Goal: Task Accomplishment & Management: Complete application form

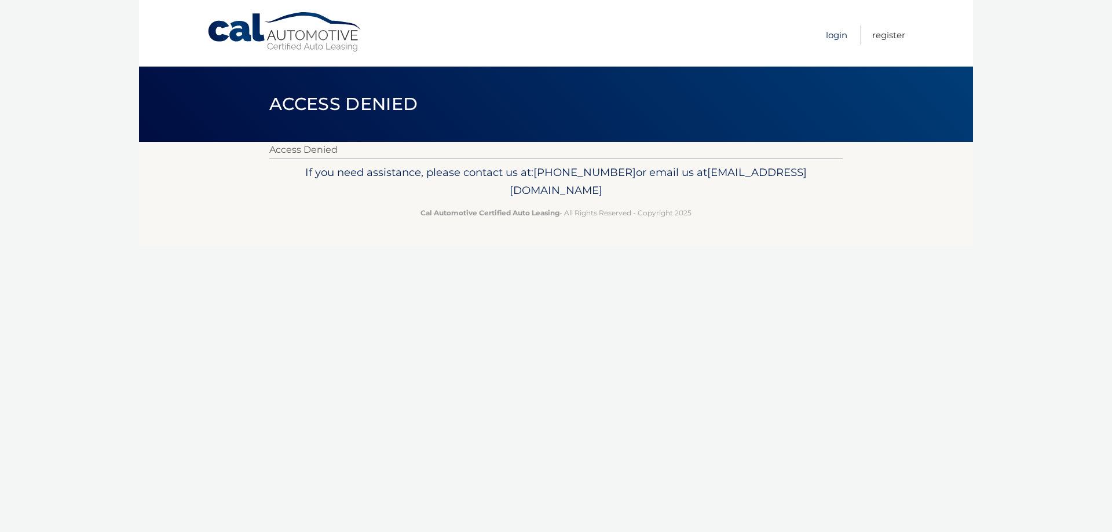
click at [835, 34] on link "Login" at bounding box center [836, 34] width 21 height 19
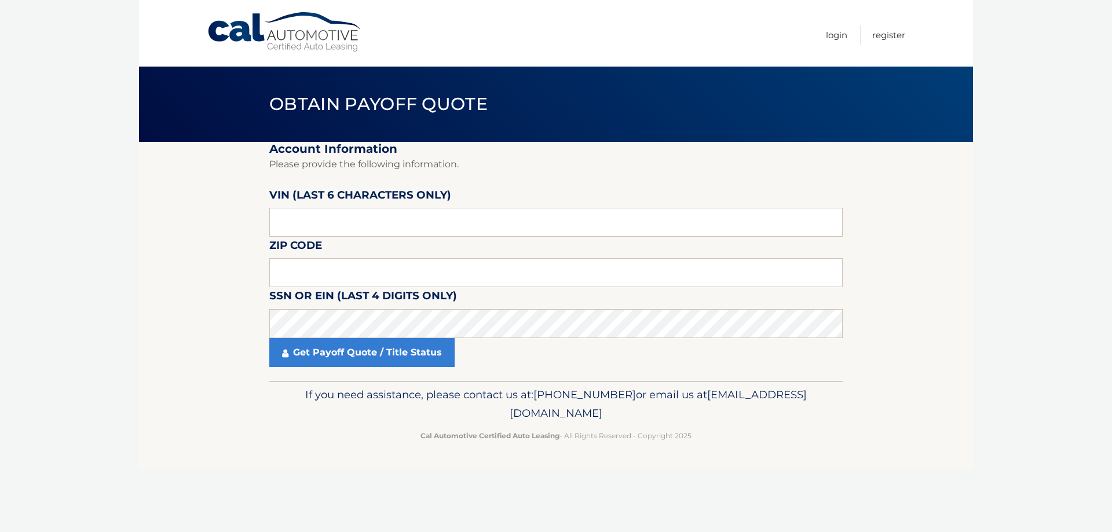
click at [410, 239] on fieldset "Account Information Please provide the following information. VIN (last 6 chara…" at bounding box center [555, 261] width 573 height 239
click at [324, 209] on input "text" at bounding box center [555, 222] width 573 height 29
paste input "303004"
type input "303004"
drag, startPoint x: 400, startPoint y: 280, endPoint x: 399, endPoint y: 273, distance: 6.4
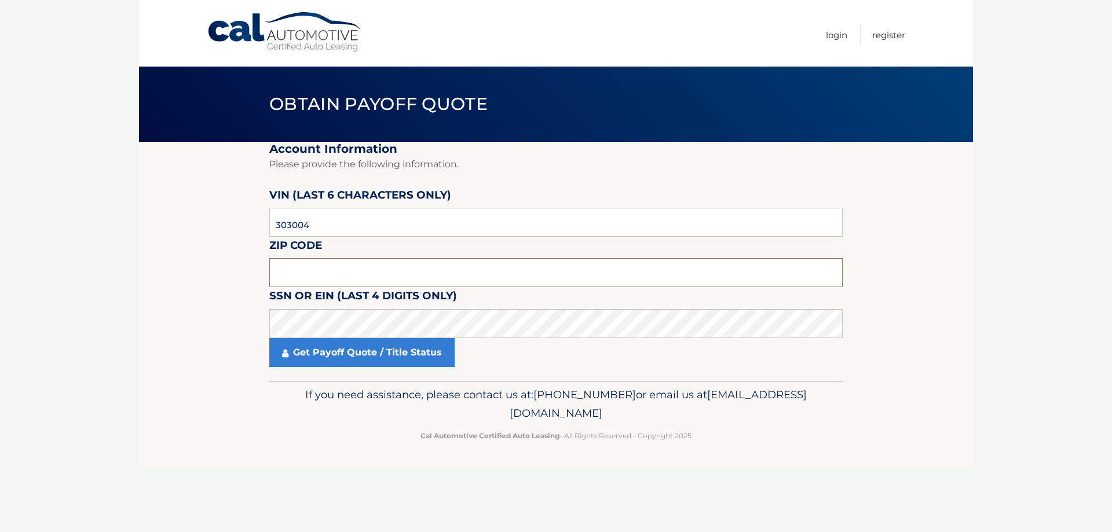
click at [400, 279] on input "text" at bounding box center [555, 272] width 573 height 29
type input "07936"
click at [362, 358] on link "Get Payoff Quote / Title Status" at bounding box center [361, 352] width 185 height 29
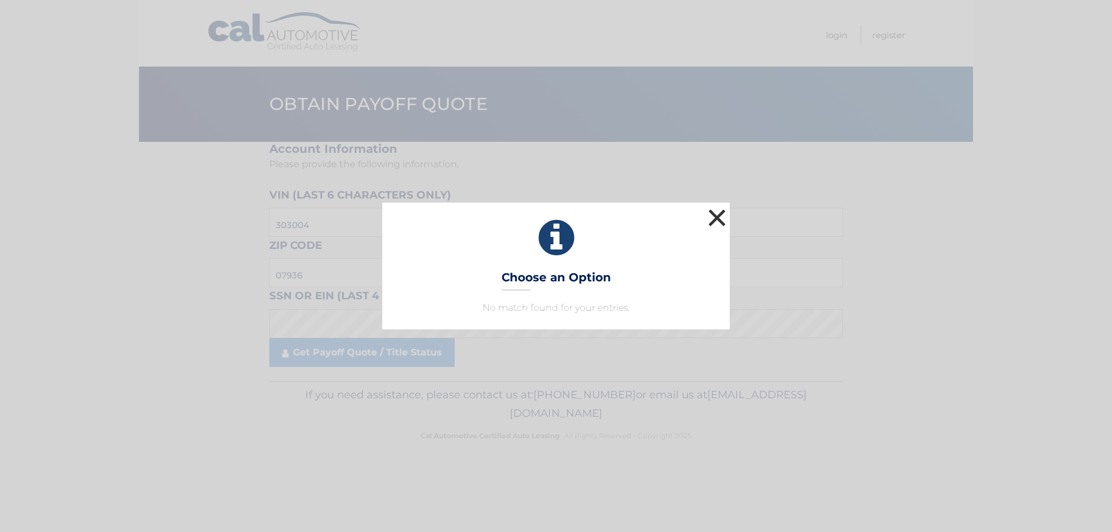
click at [710, 213] on button "×" at bounding box center [716, 217] width 23 height 23
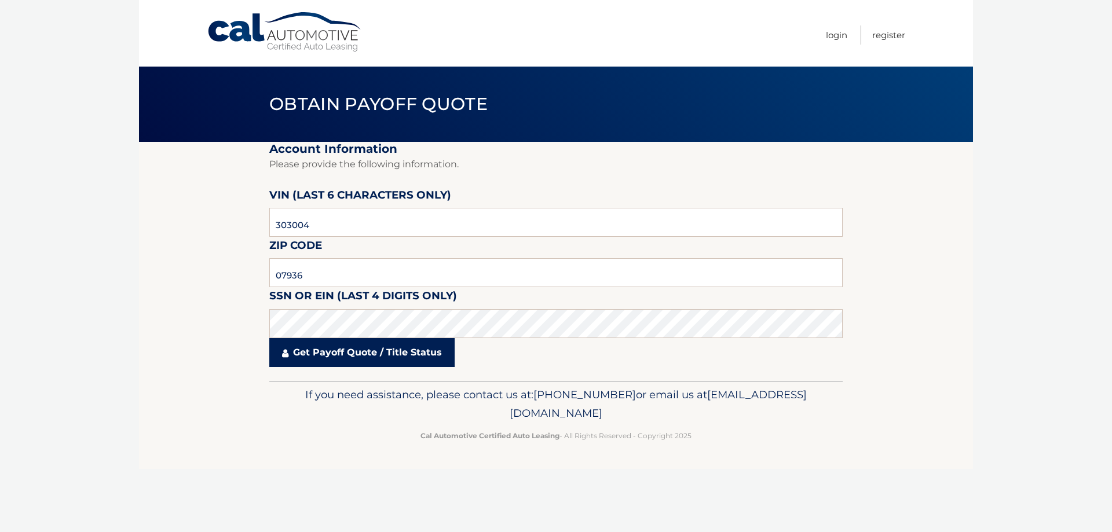
click at [347, 364] on link "Get Payoff Quote / Title Status" at bounding box center [361, 352] width 185 height 29
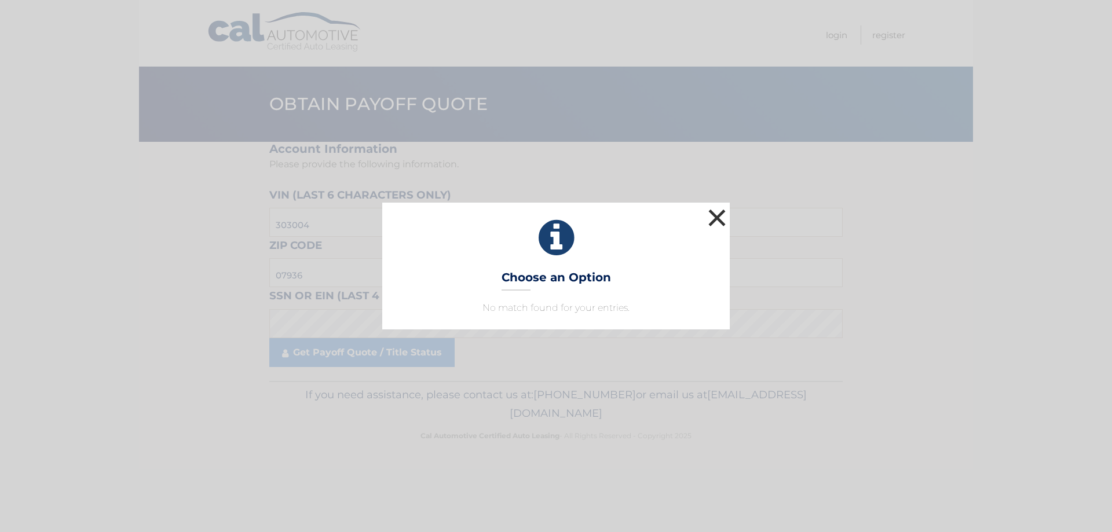
click at [722, 217] on button "×" at bounding box center [716, 217] width 23 height 23
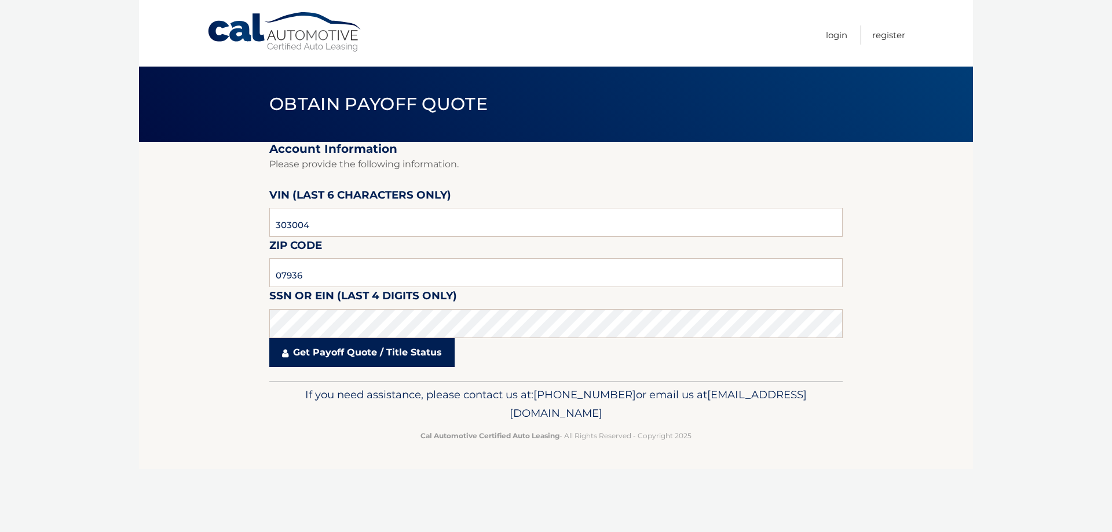
click at [381, 355] on link "Get Payoff Quote / Title Status" at bounding box center [361, 352] width 185 height 29
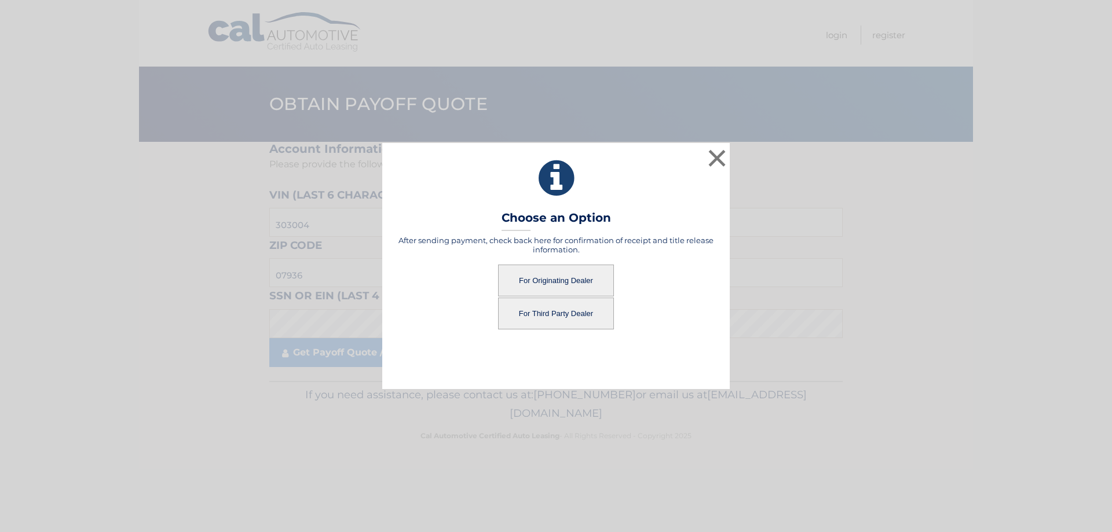
click at [549, 315] on button "For Third Party Dealer" at bounding box center [556, 314] width 116 height 32
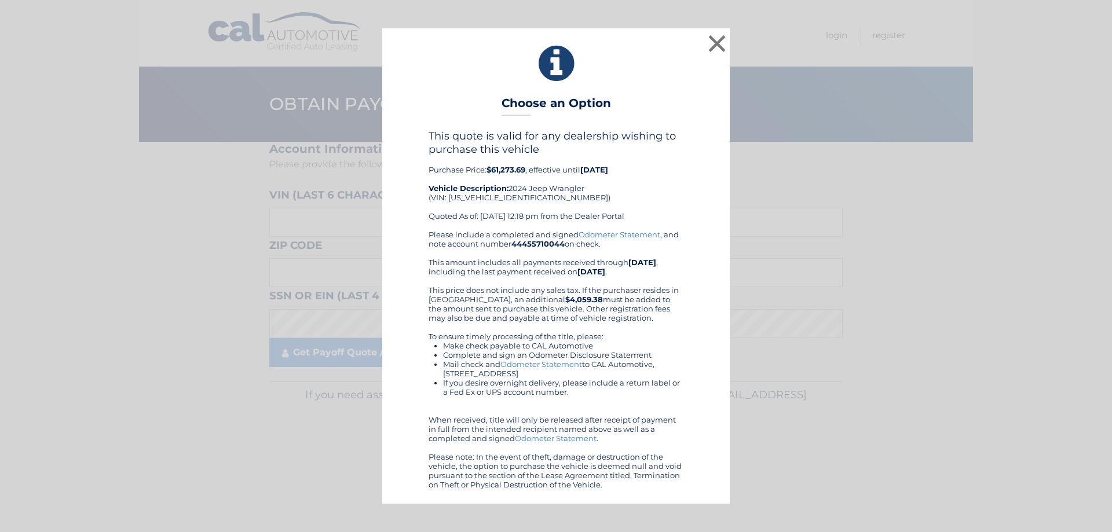
click at [502, 193] on div "This quote is valid for any dealership wishing to purchase this vehicle Purchas…" at bounding box center [555, 180] width 255 height 100
copy div "1C4PJXFG5RW303004"
click at [715, 32] on button "×" at bounding box center [716, 43] width 23 height 23
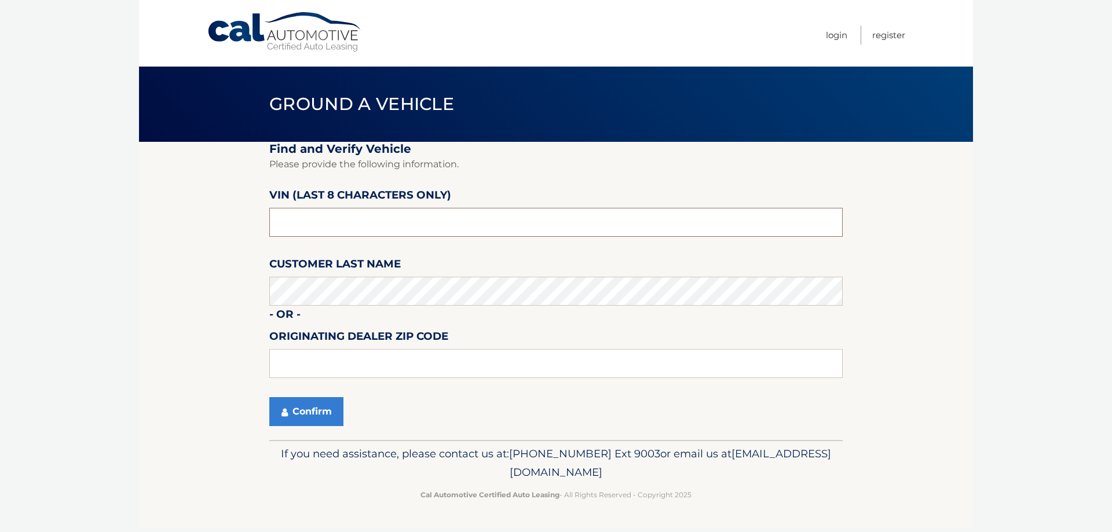
click at [402, 229] on input "text" at bounding box center [555, 222] width 573 height 29
click at [320, 210] on input "text" at bounding box center [555, 222] width 573 height 29
paste input "RW303004"
type input "RW303004"
click at [294, 401] on button "Confirm" at bounding box center [306, 411] width 74 height 29
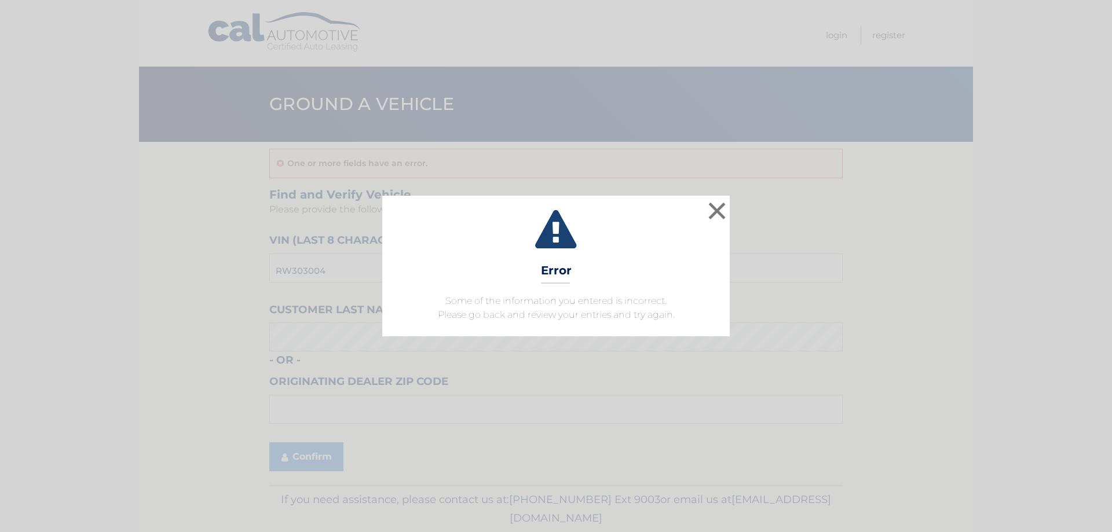
click at [733, 201] on div "× Error Some of the information you entered is incorrect. Please go back and re…" at bounding box center [556, 266] width 1103 height 140
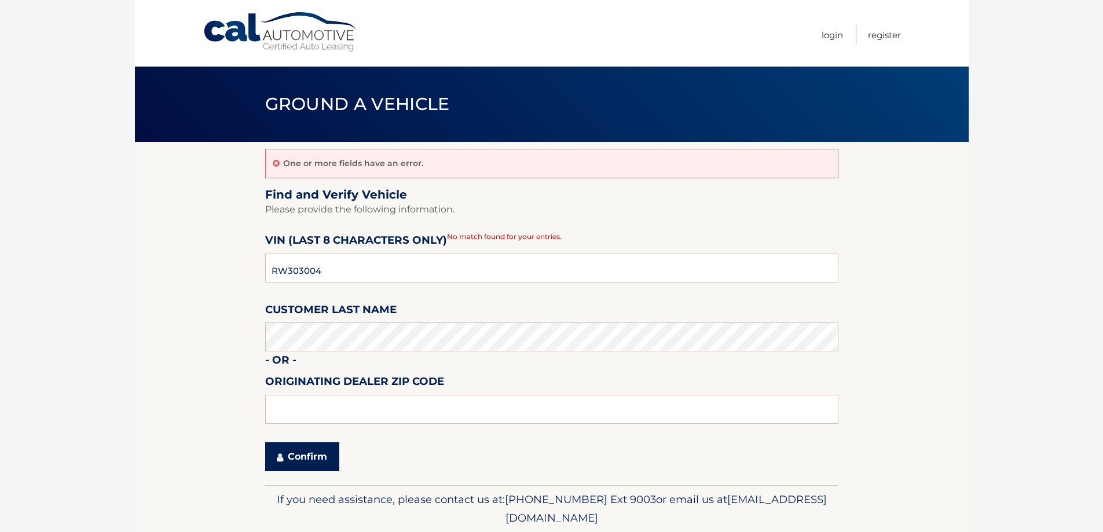
click at [297, 468] on button "Confirm" at bounding box center [302, 456] width 74 height 29
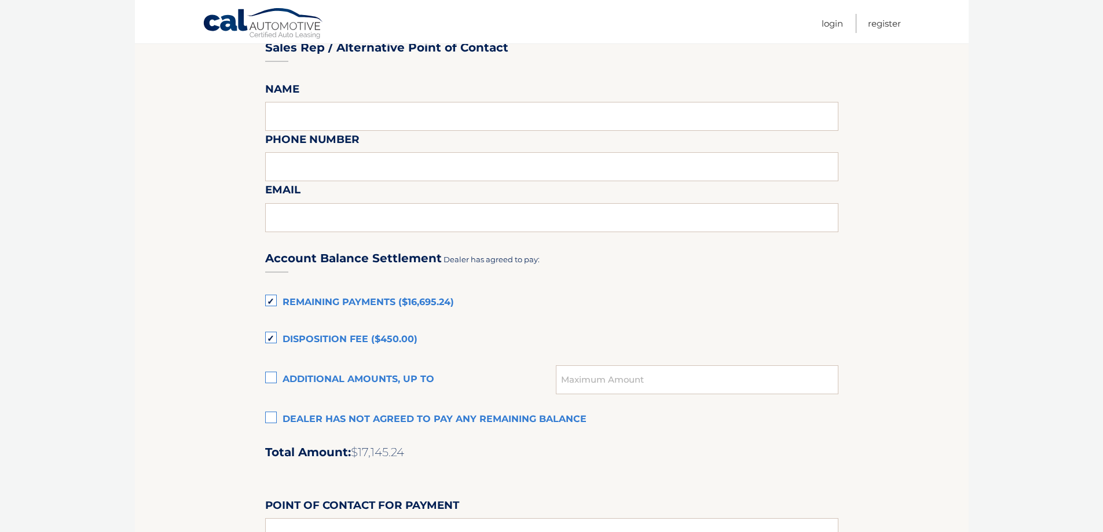
scroll to position [347, 0]
